Goal: Task Accomplishment & Management: Manage account settings

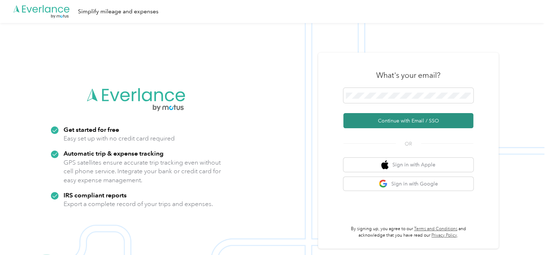
click at [377, 120] on button "Continue with Email / SSO" at bounding box center [408, 120] width 130 height 15
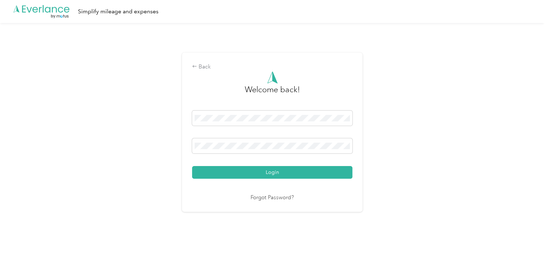
click at [255, 172] on button "Login" at bounding box center [272, 172] width 160 height 13
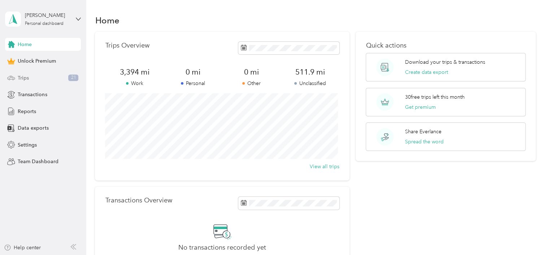
click at [29, 80] on span "Trips" at bounding box center [23, 78] width 11 height 8
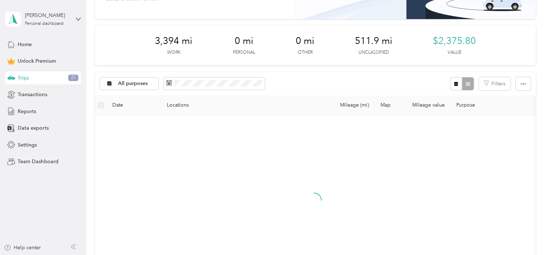
scroll to position [144, 0]
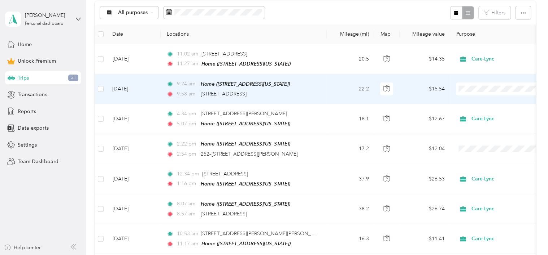
click at [475, 93] on span at bounding box center [500, 89] width 89 height 13
click at [479, 142] on ol "Work Personal Supports Coordinator Care-Lync Care-Lync Other Charity Medical Mo…" at bounding box center [500, 146] width 89 height 101
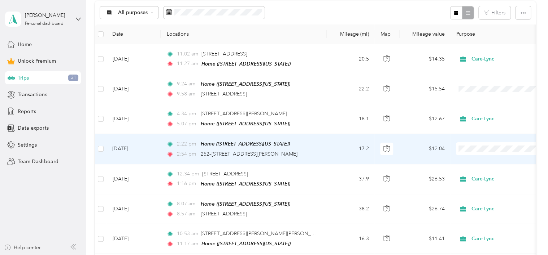
drag, startPoint x: 475, startPoint y: 143, endPoint x: 477, endPoint y: 81, distance: 62.1
click at [477, 81] on span "Care-Lync" at bounding box center [507, 84] width 67 height 8
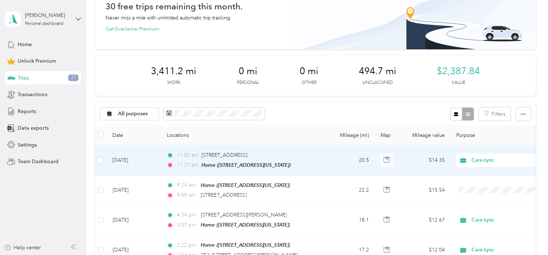
scroll to position [0, 0]
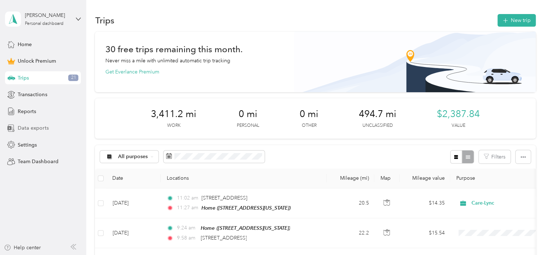
click at [31, 126] on span "Data exports" at bounding box center [33, 129] width 31 height 8
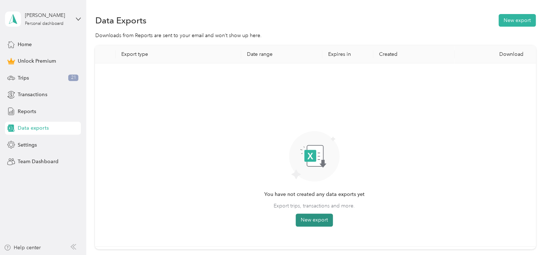
click at [311, 219] on button "New export" at bounding box center [314, 220] width 37 height 13
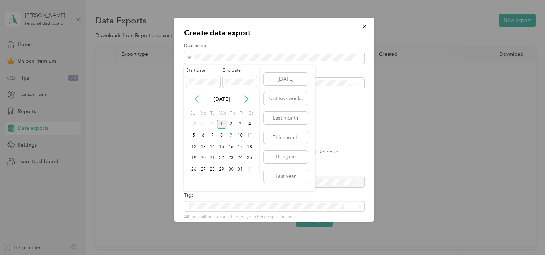
click at [197, 100] on icon at bounding box center [196, 99] width 7 height 7
click at [201, 125] on div "1" at bounding box center [202, 124] width 9 height 9
click at [211, 169] on div "30" at bounding box center [212, 169] width 9 height 9
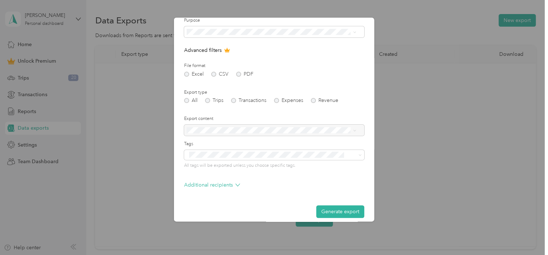
scroll to position [58, 0]
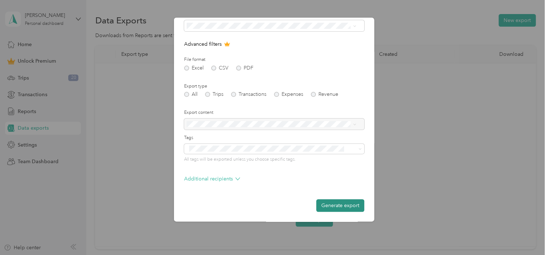
click at [322, 203] on button "Generate export" at bounding box center [340, 206] width 48 height 13
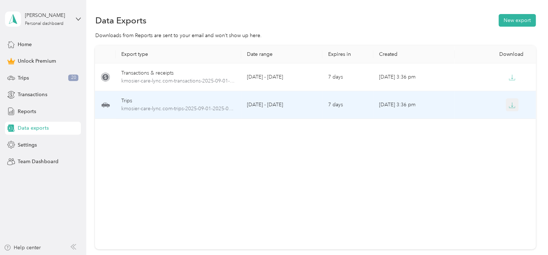
click at [512, 102] on icon "button" at bounding box center [511, 105] width 6 height 6
